Goal: Navigation & Orientation: Find specific page/section

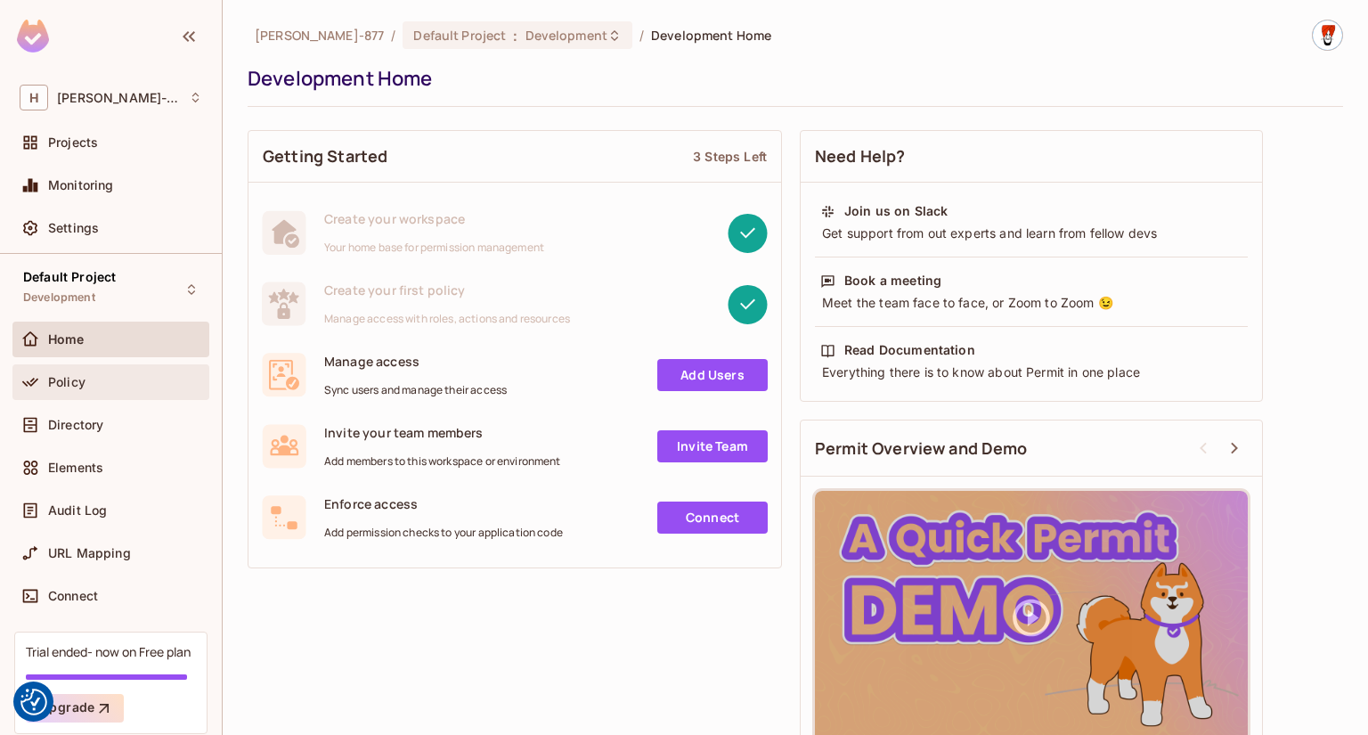
click at [98, 383] on div "Policy" at bounding box center [125, 382] width 154 height 14
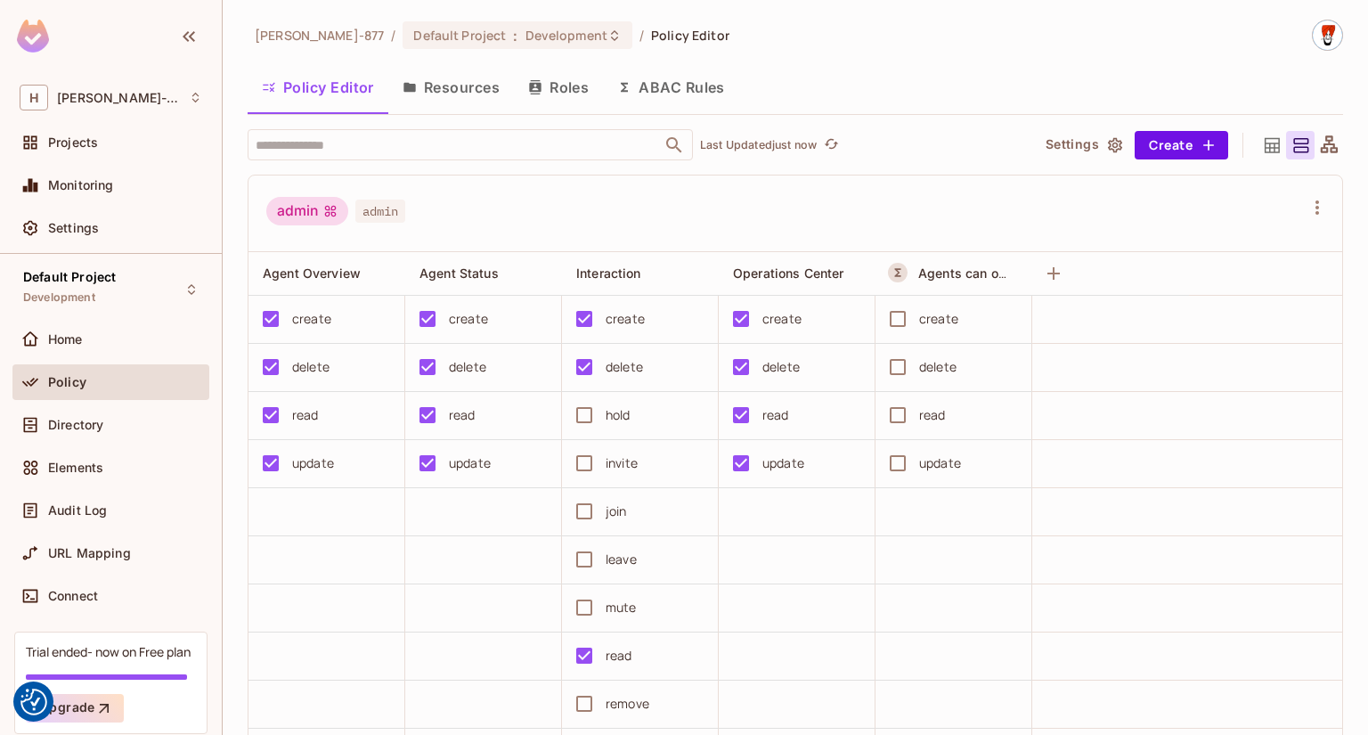
click at [440, 84] on button "Resources" at bounding box center [451, 87] width 126 height 45
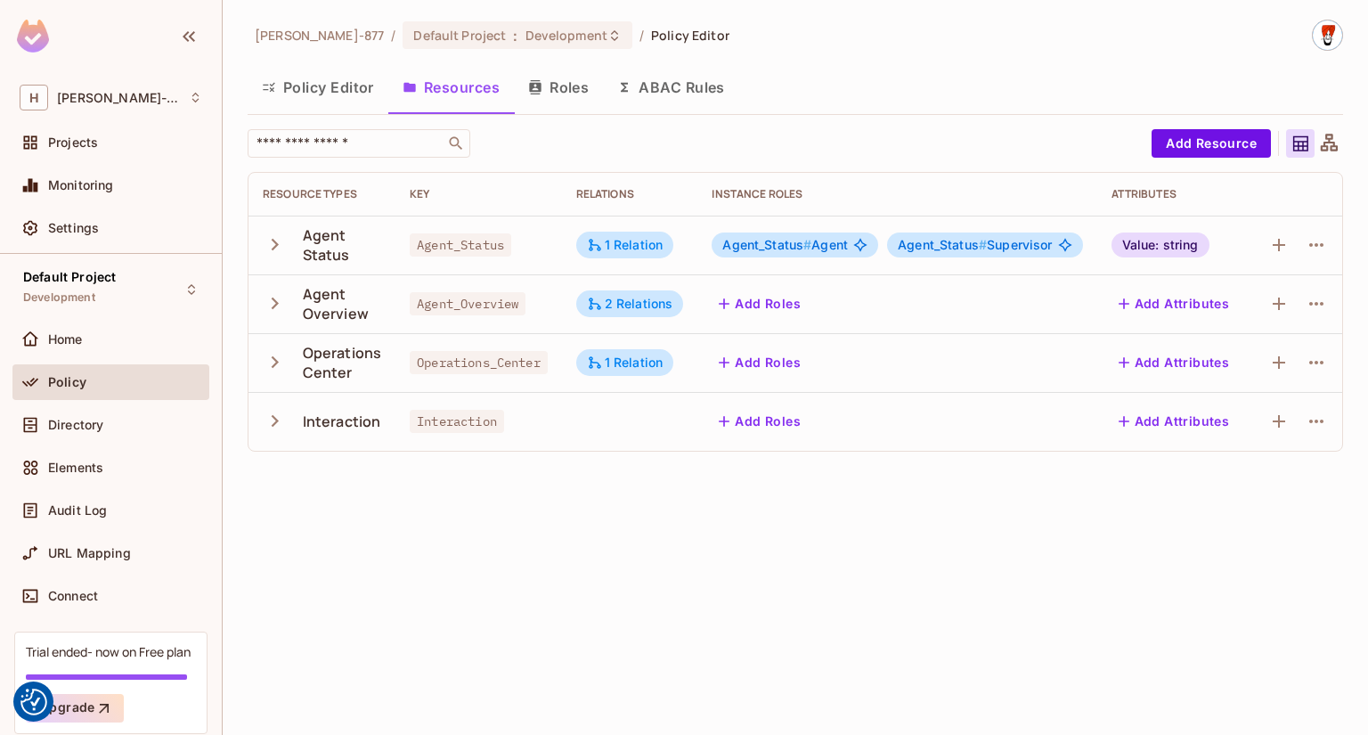
click at [273, 248] on icon "button" at bounding box center [275, 245] width 7 height 12
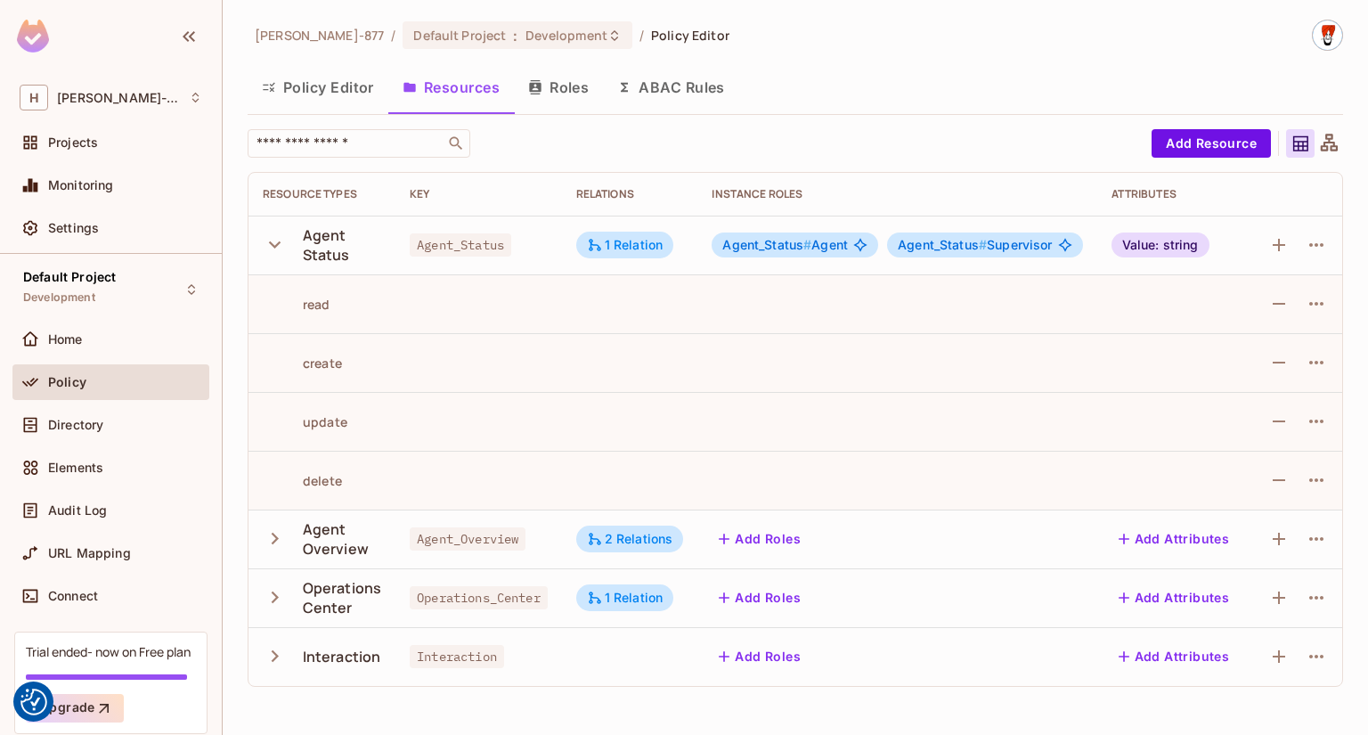
click at [568, 91] on button "Roles" at bounding box center [558, 87] width 89 height 45
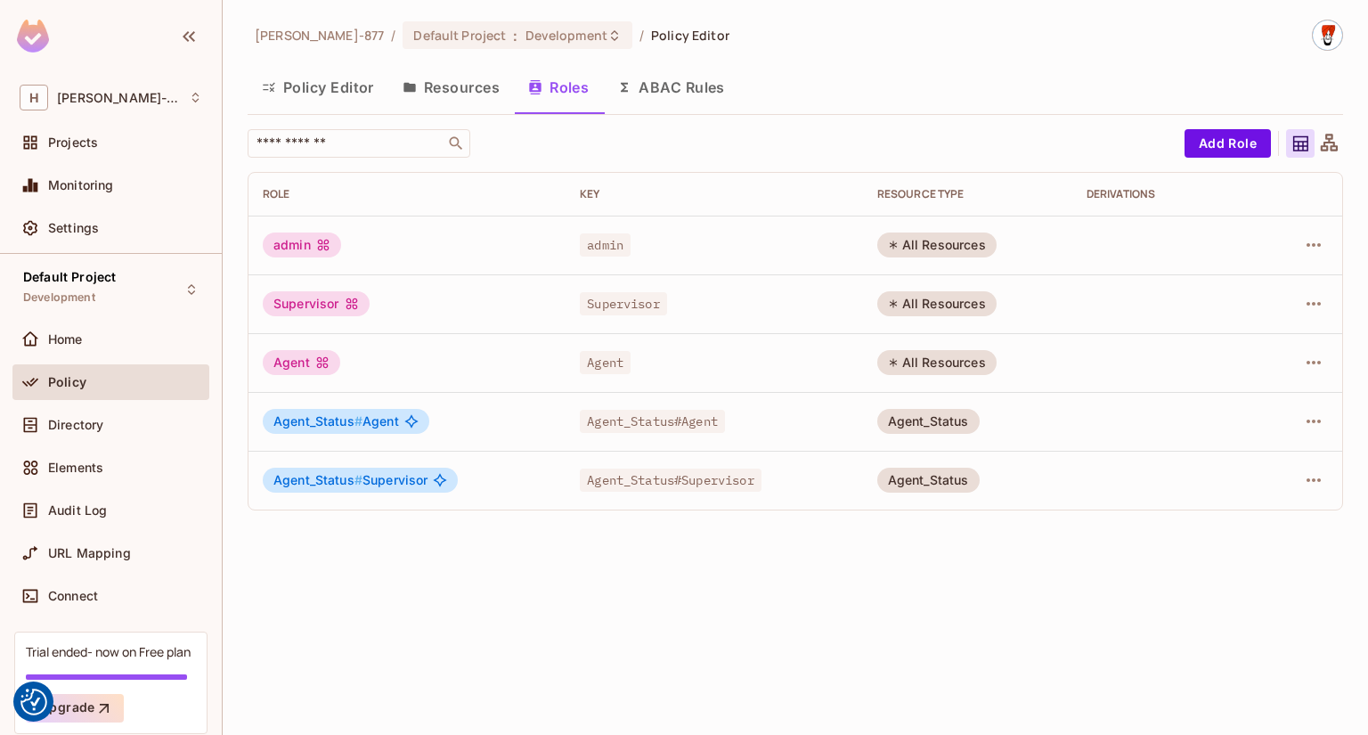
click at [335, 90] on button "Policy Editor" at bounding box center [318, 87] width 141 height 45
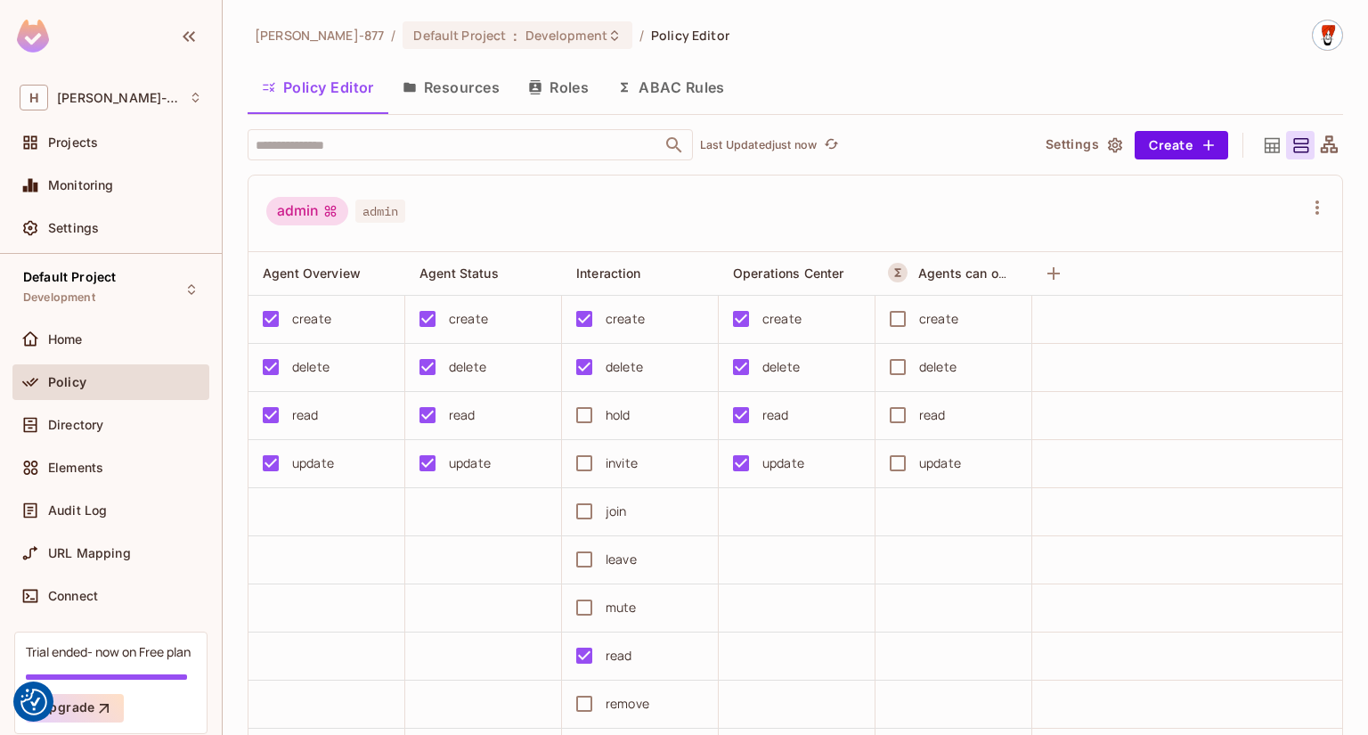
click at [431, 84] on button "Resources" at bounding box center [451, 87] width 126 height 45
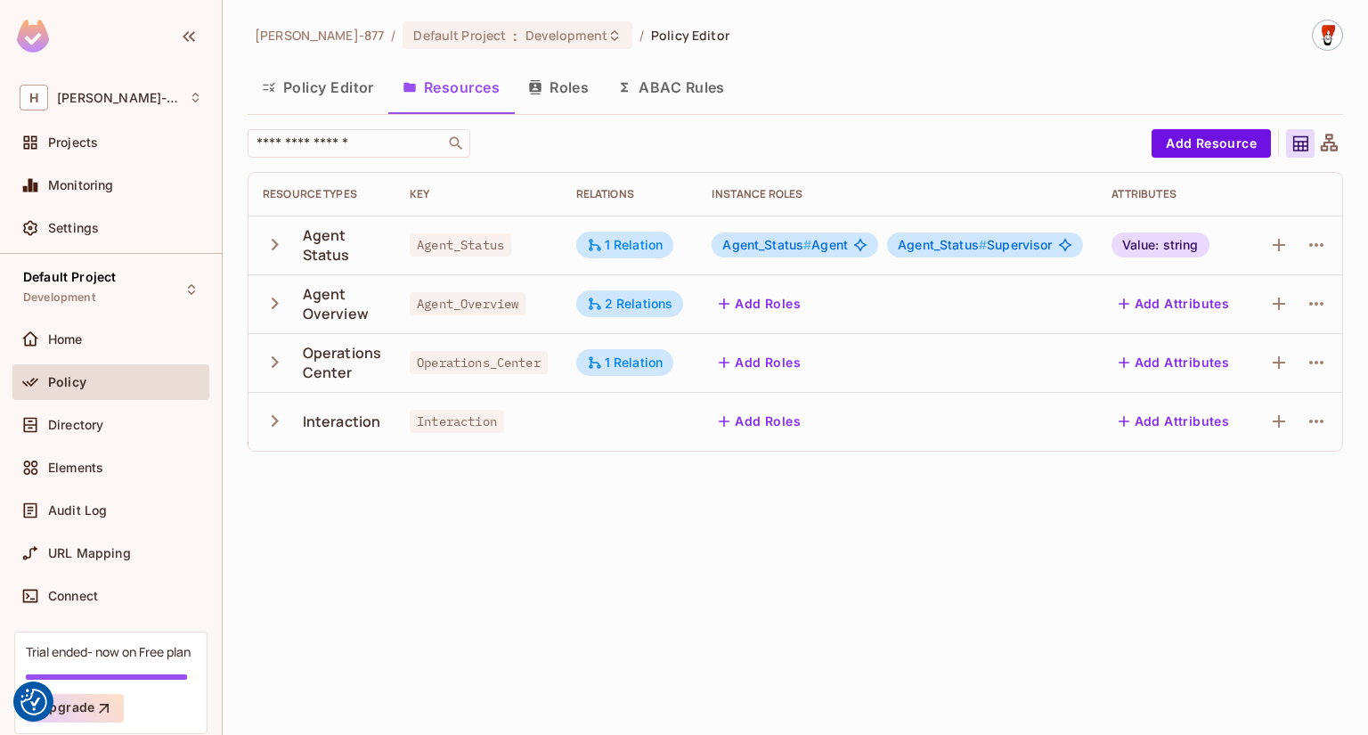
click at [577, 90] on button "Roles" at bounding box center [558, 87] width 89 height 45
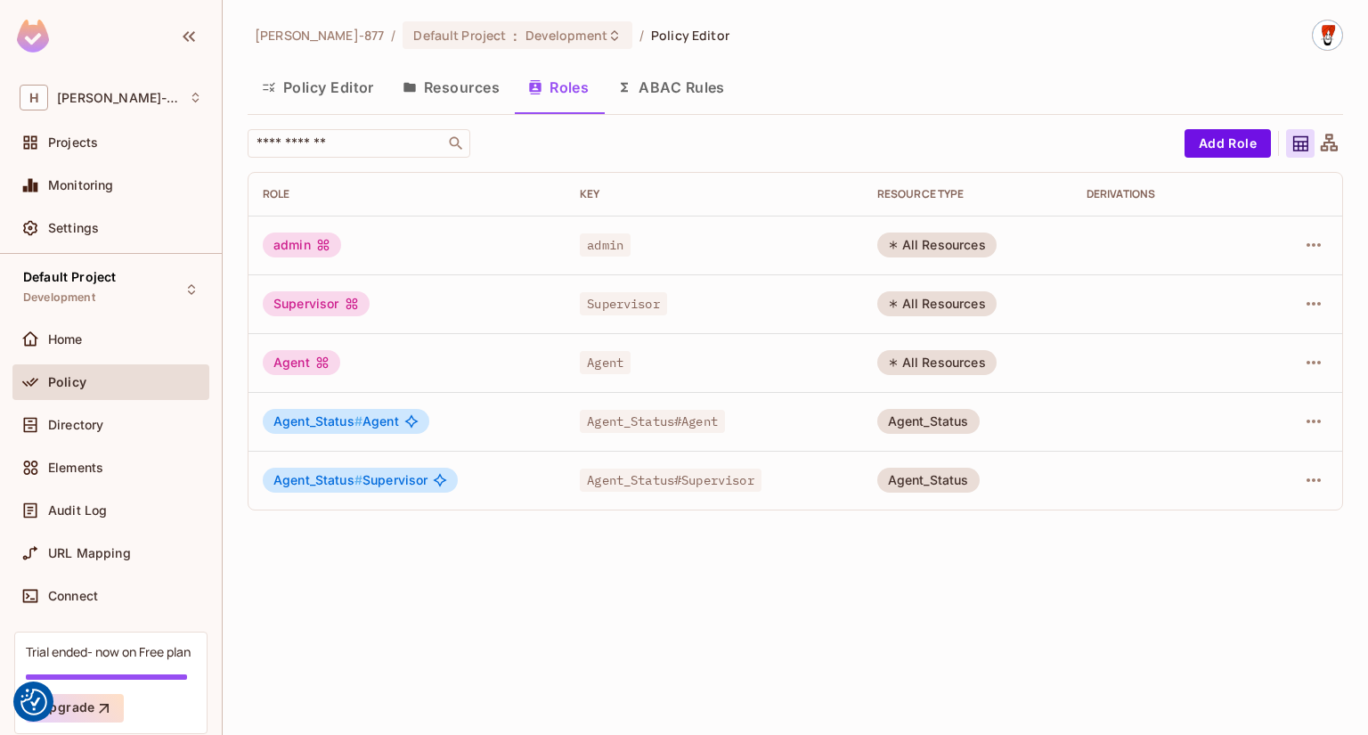
click at [290, 90] on button "Policy Editor" at bounding box center [318, 87] width 141 height 45
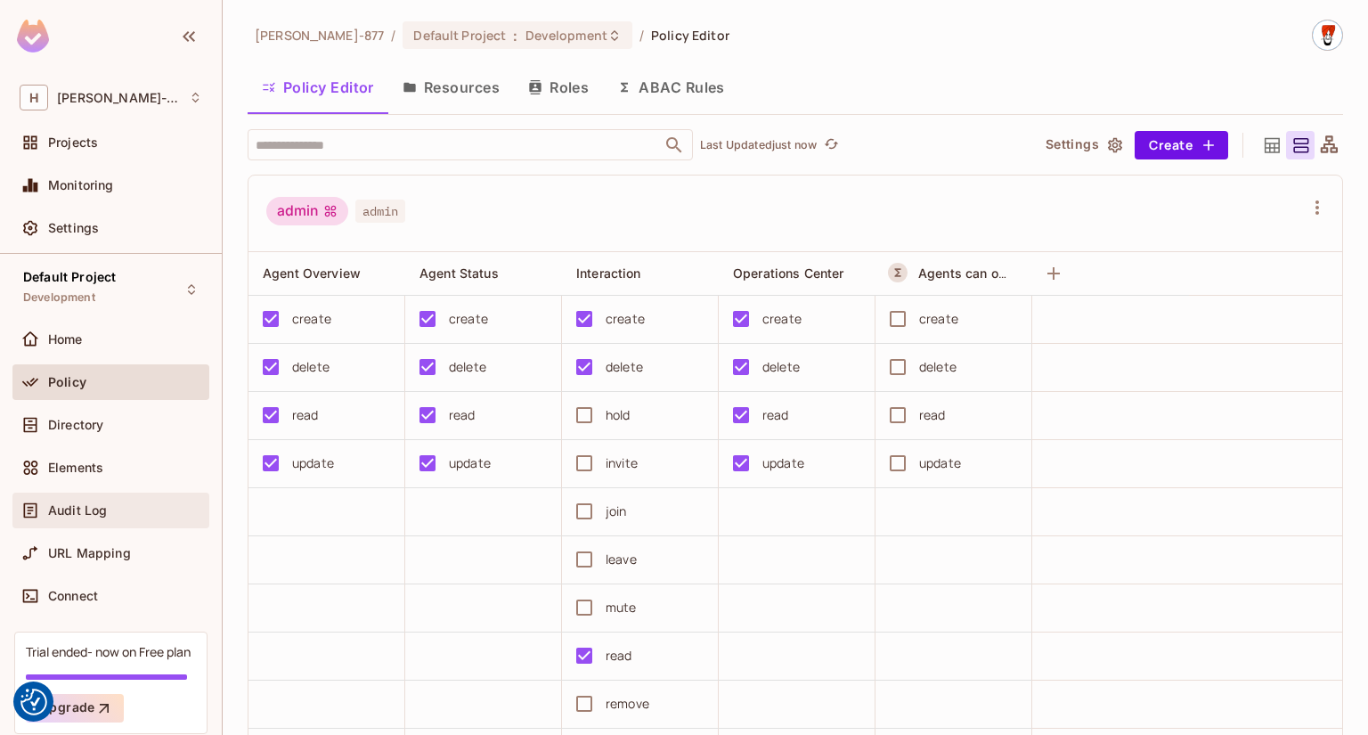
click at [52, 503] on span "Audit Log" at bounding box center [77, 510] width 59 height 14
